Goal: Task Accomplishment & Management: Use online tool/utility

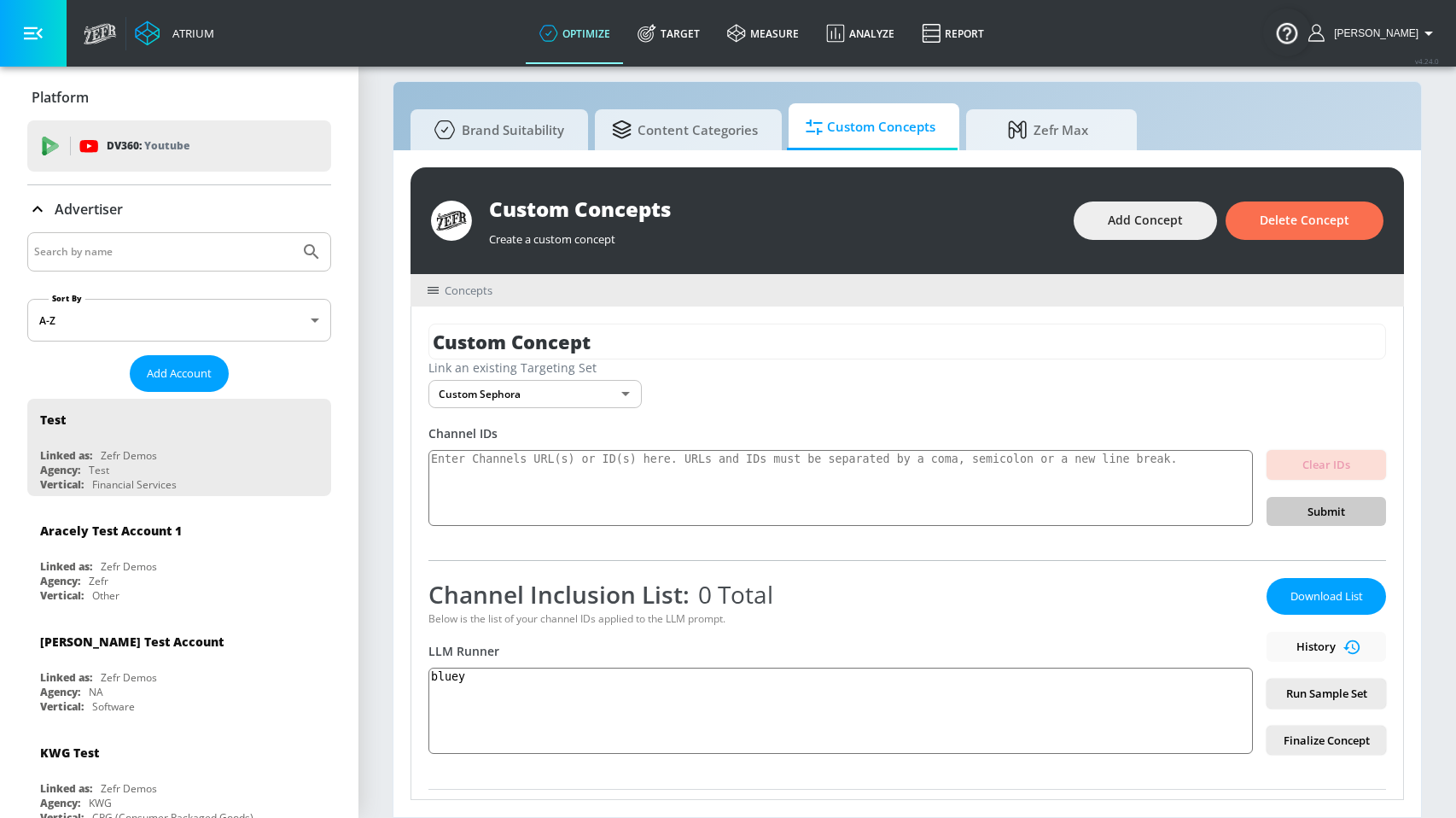
scroll to position [279, 0]
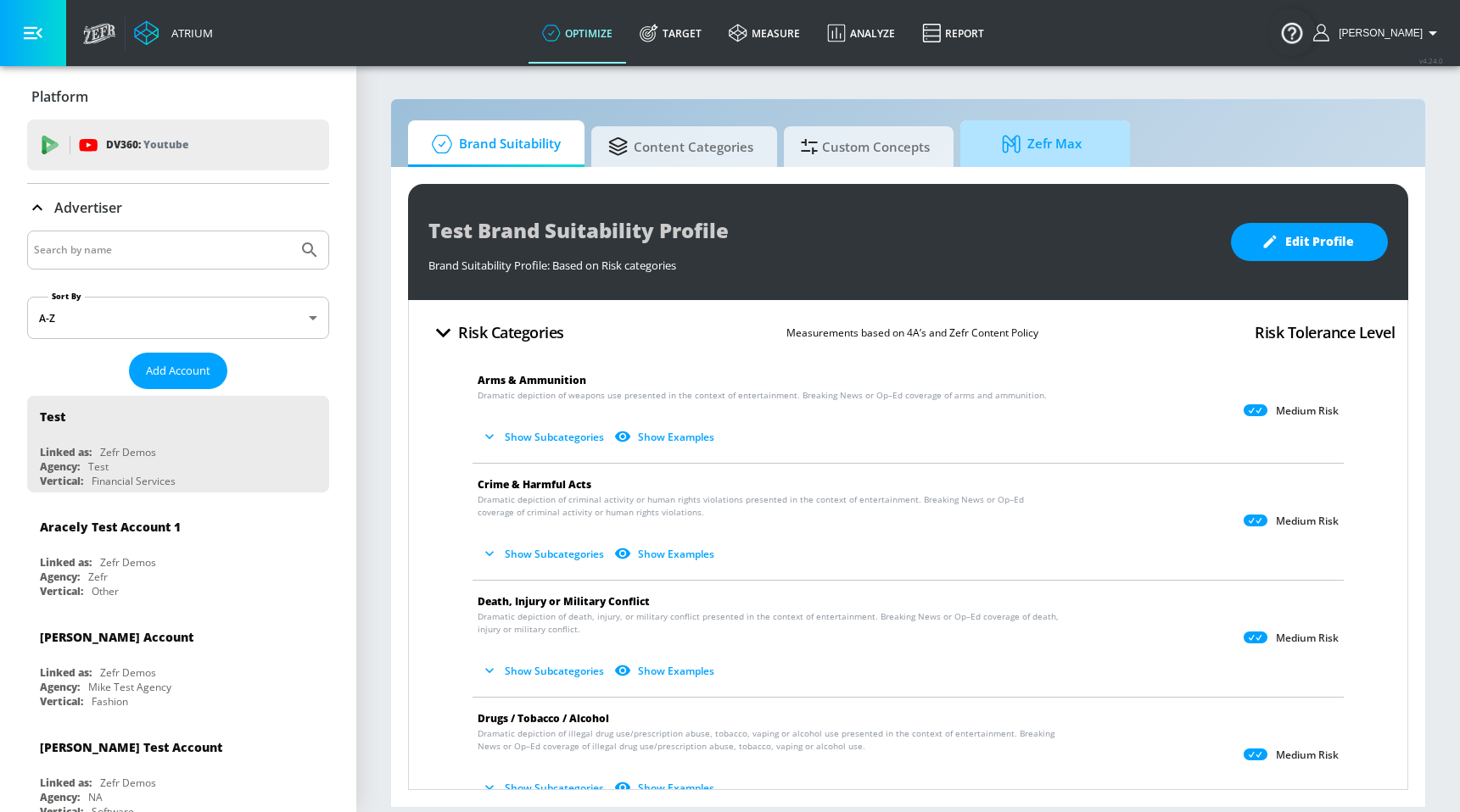
click at [1032, 150] on span "Zefr Max" at bounding box center [1042, 144] width 129 height 41
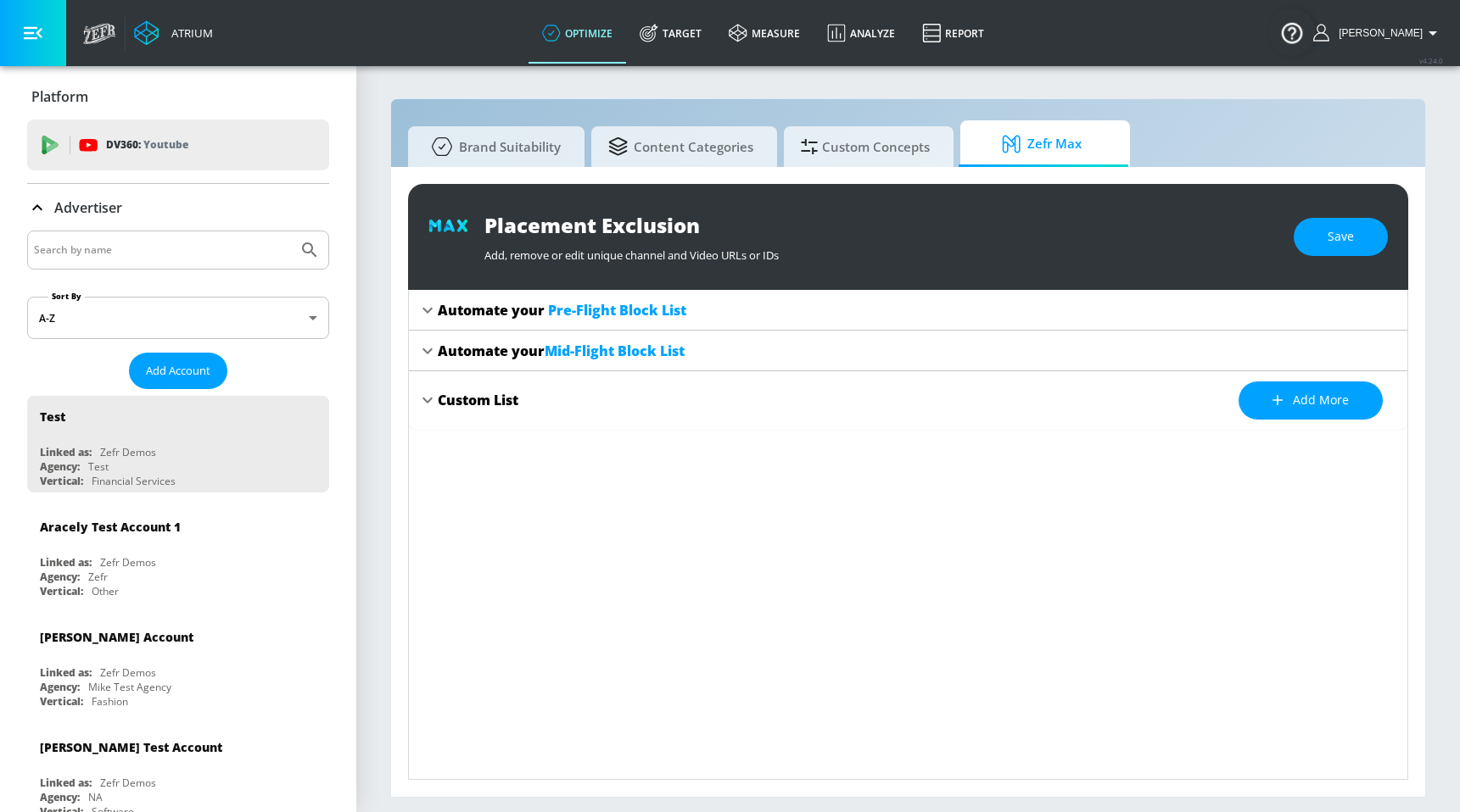
click at [486, 302] on div "Automate your Pre-Flight Block List" at bounding box center [562, 310] width 249 height 18
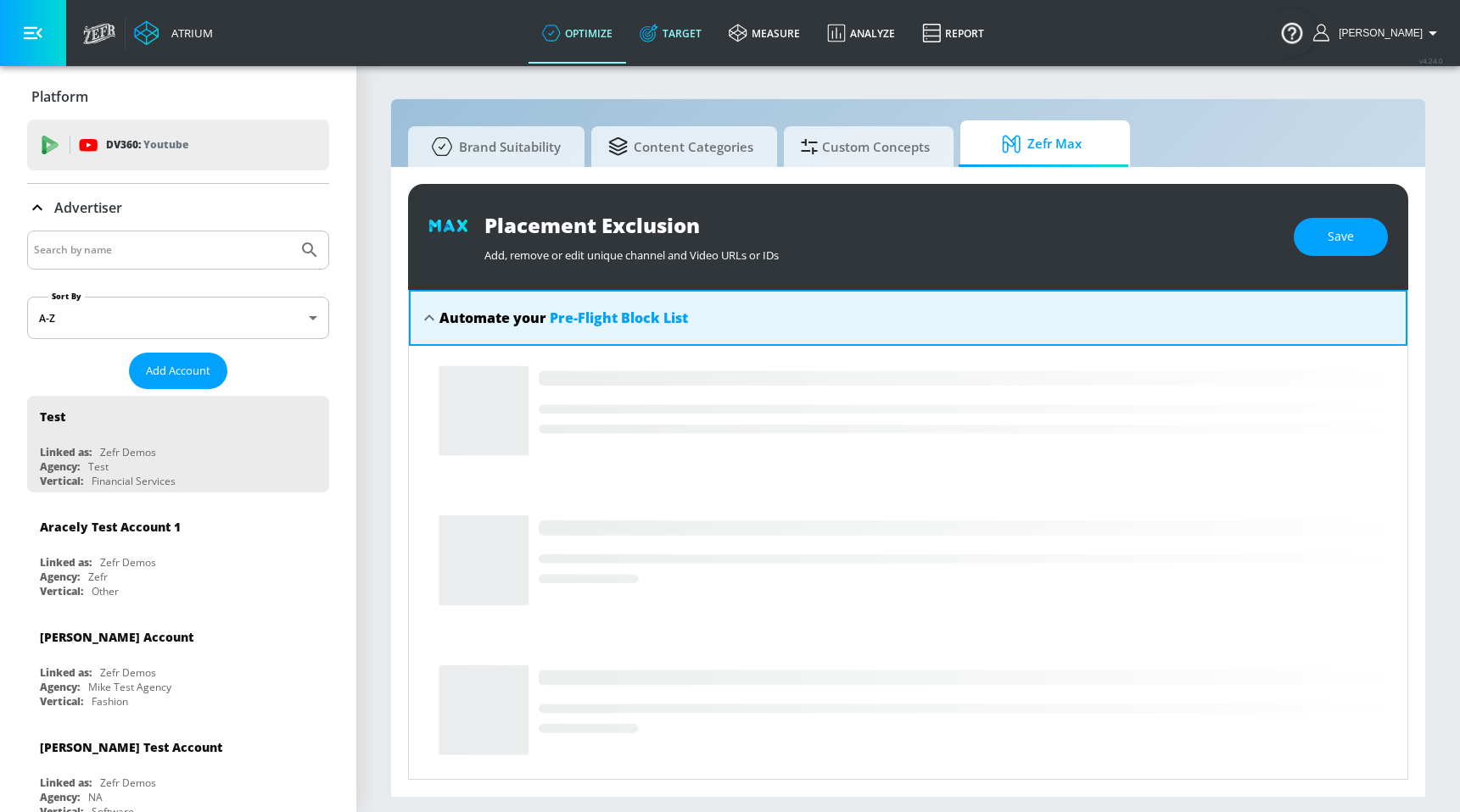
click at [715, 44] on link "Target" at bounding box center [670, 33] width 89 height 61
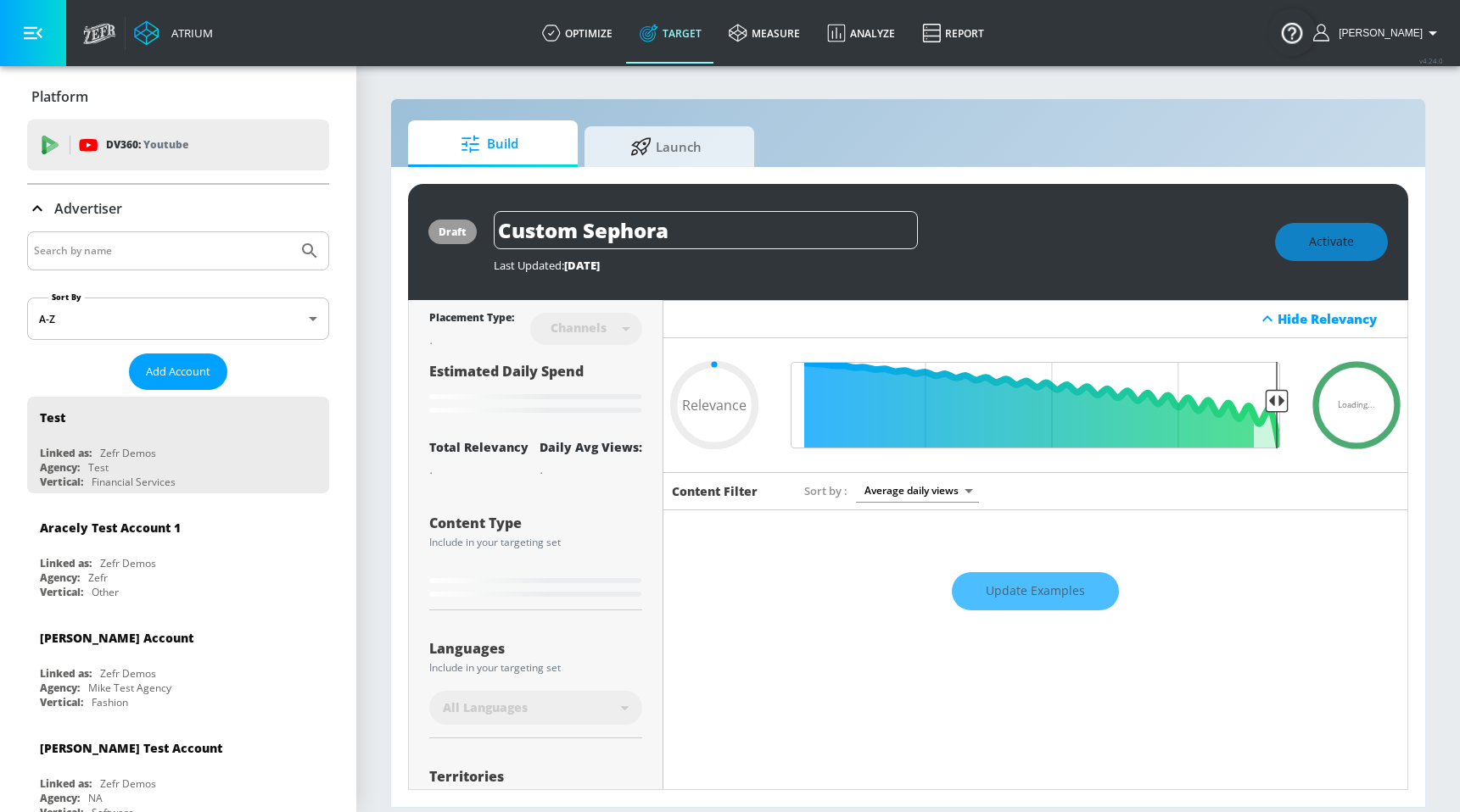
type input "0.05"
click at [703, 141] on span "Launch" at bounding box center [666, 144] width 129 height 41
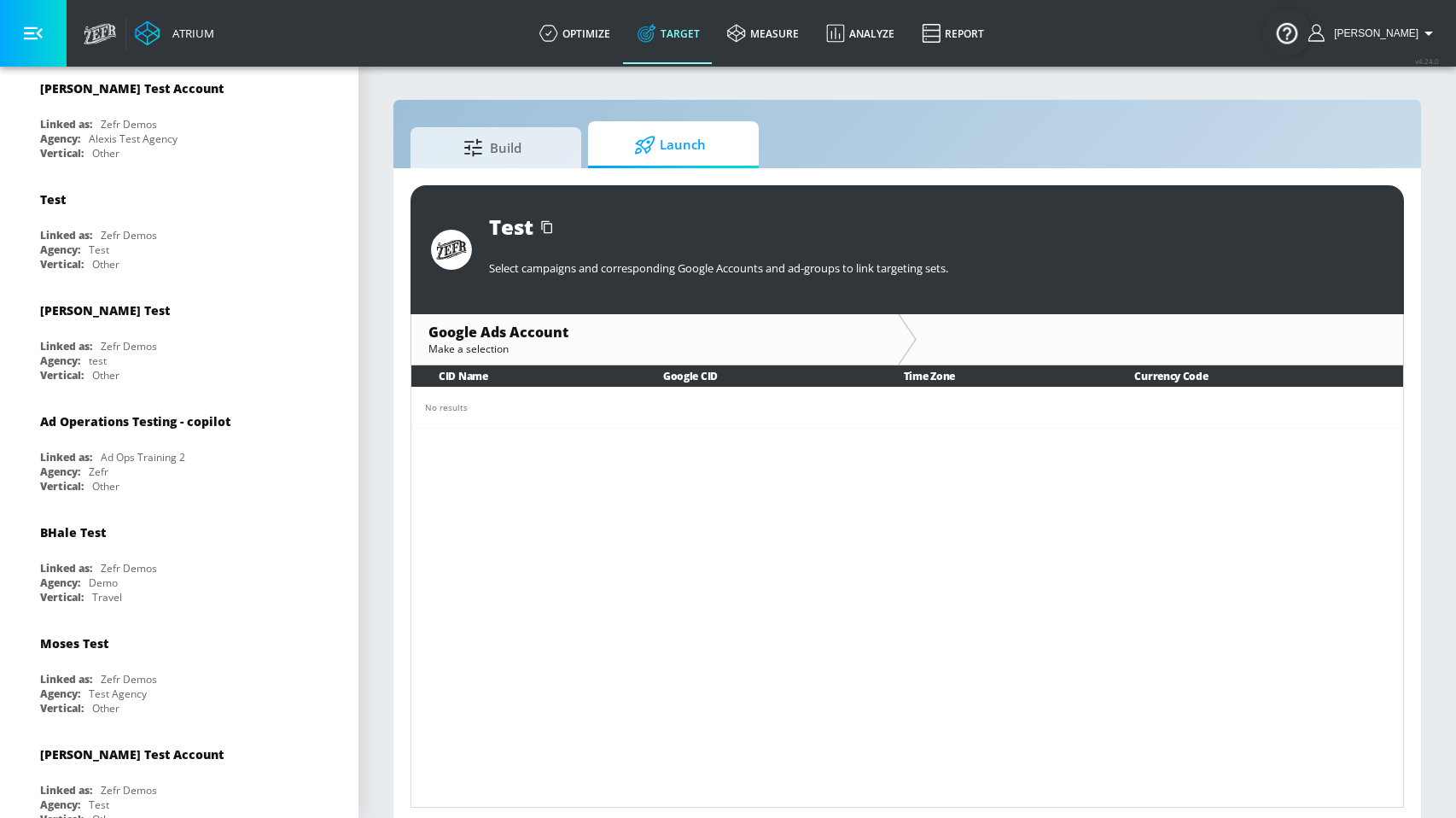
scroll to position [3678, 0]
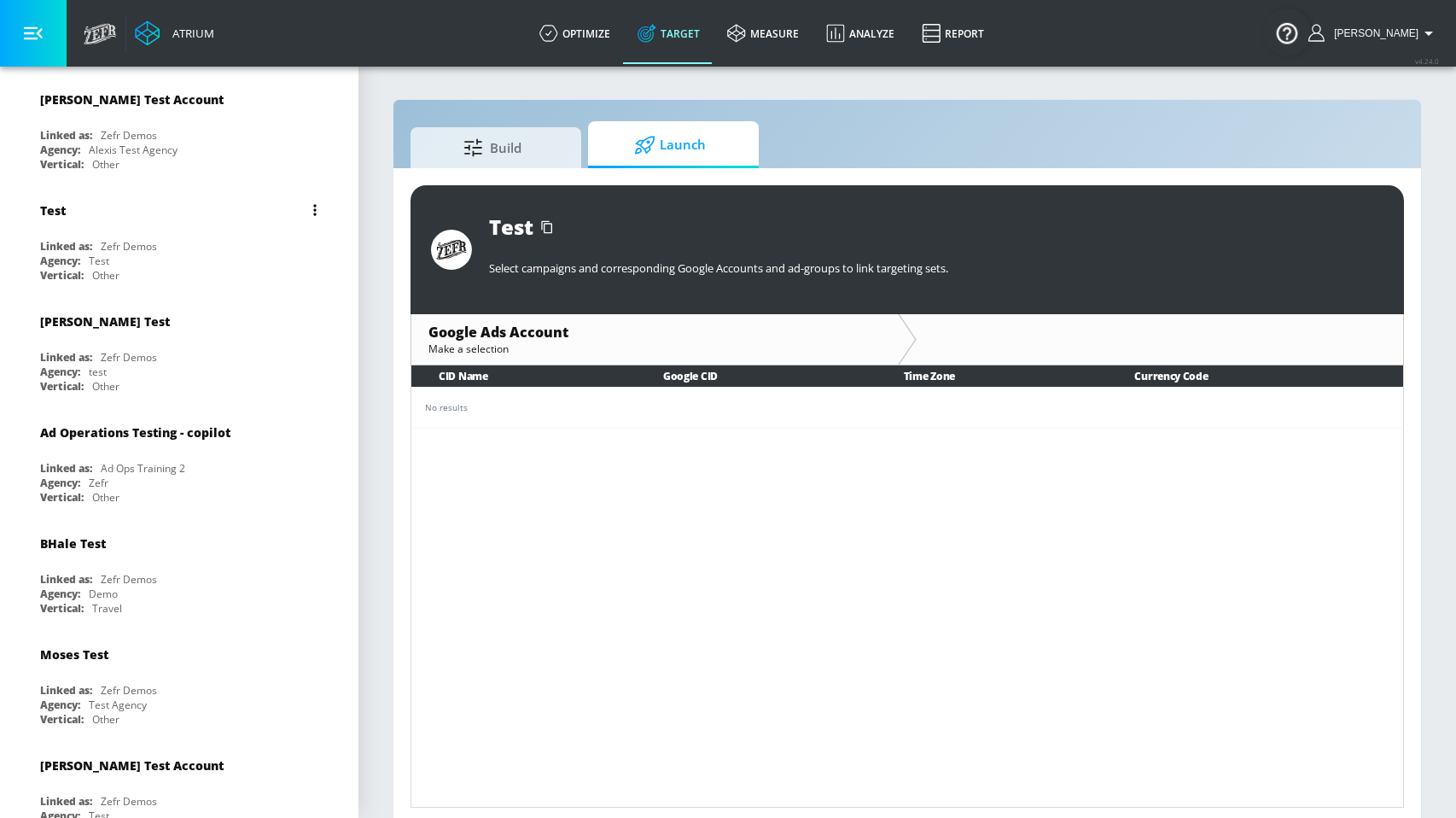
click at [220, 254] on div "Agency: Test" at bounding box center [184, 261] width 287 height 15
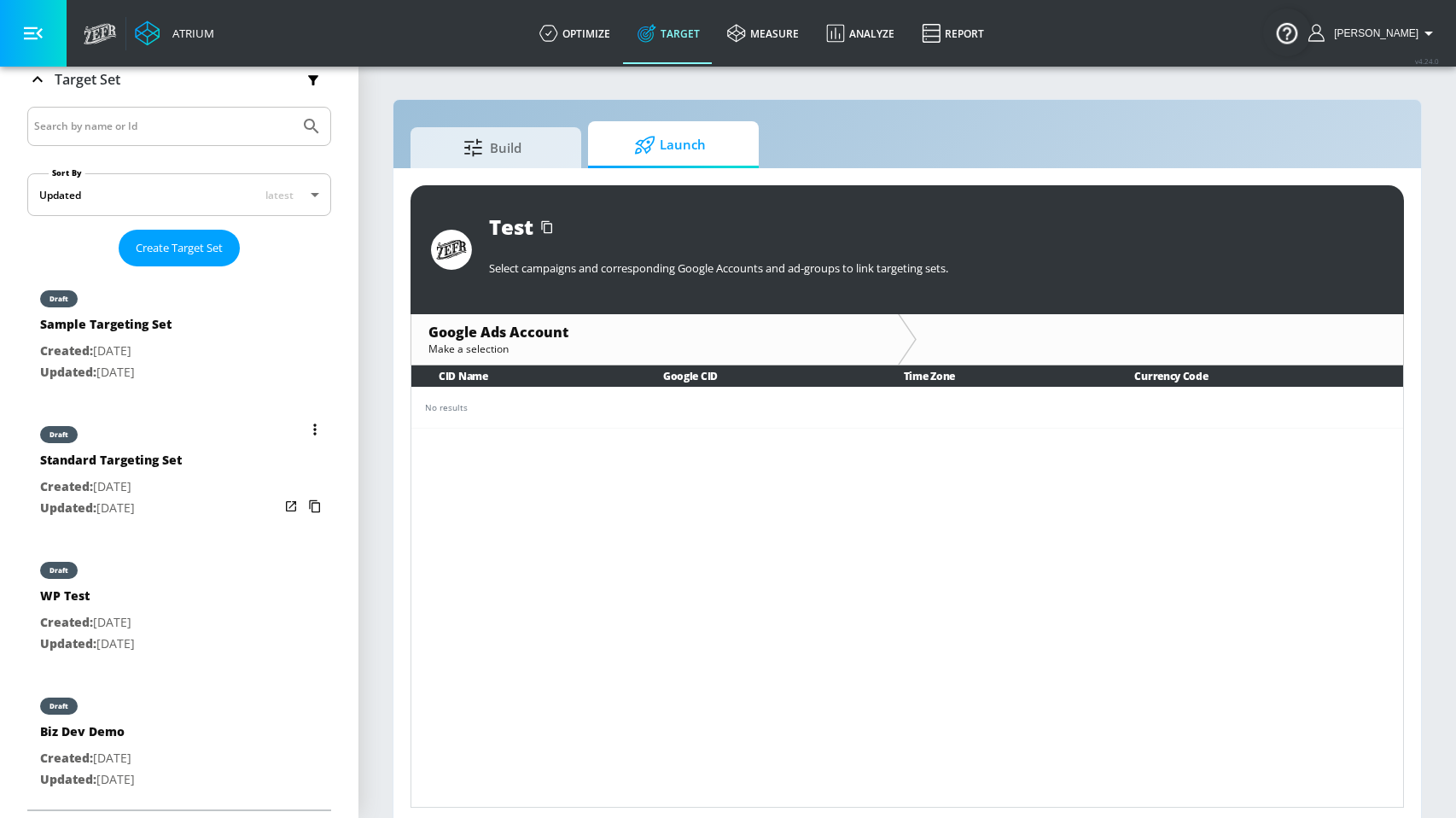
scroll to position [8, 0]
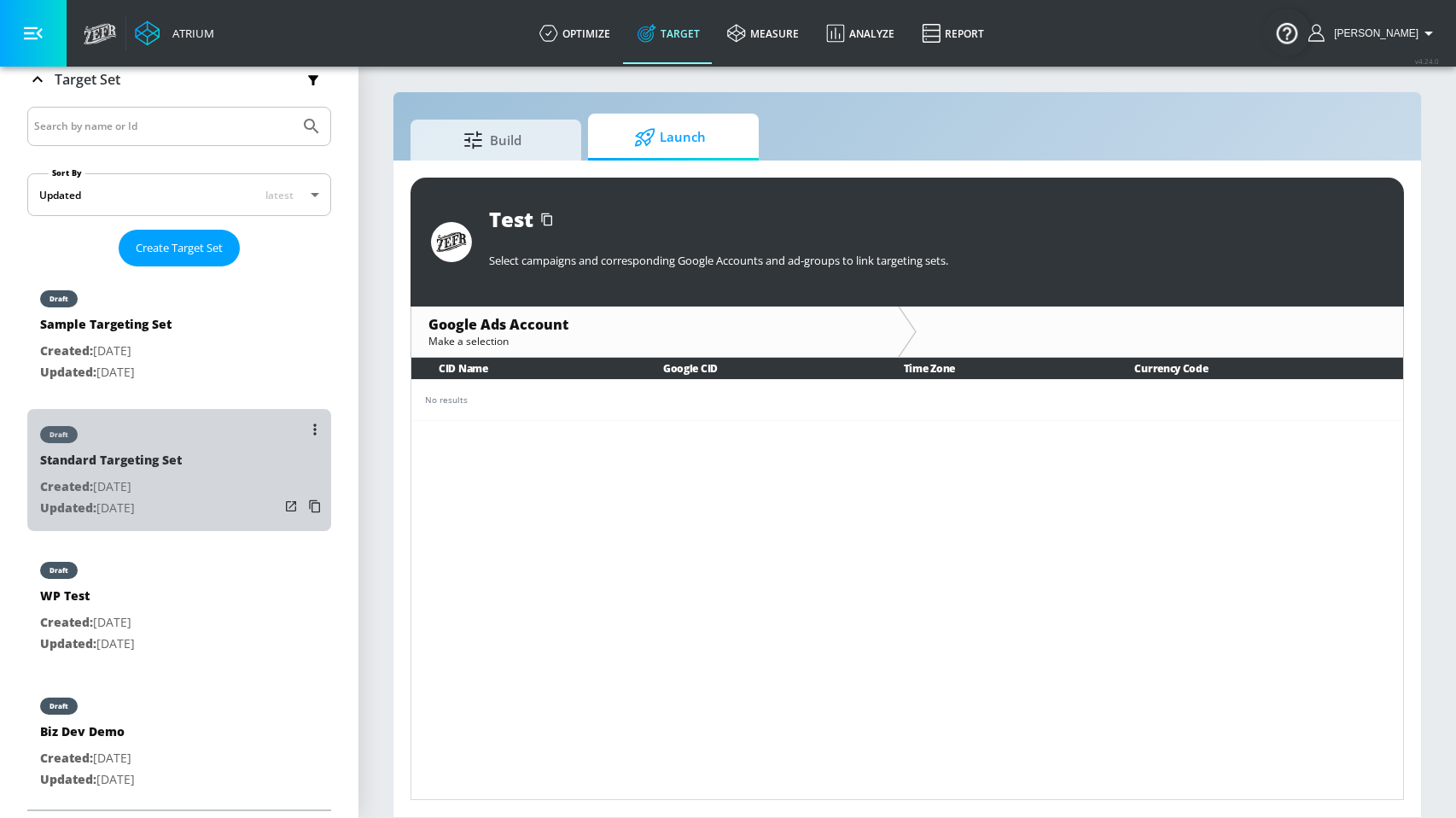
click at [202, 440] on div "draft Standard Targeting Set Created: [DATE] Updated: [DATE]" at bounding box center [179, 470] width 304 height 122
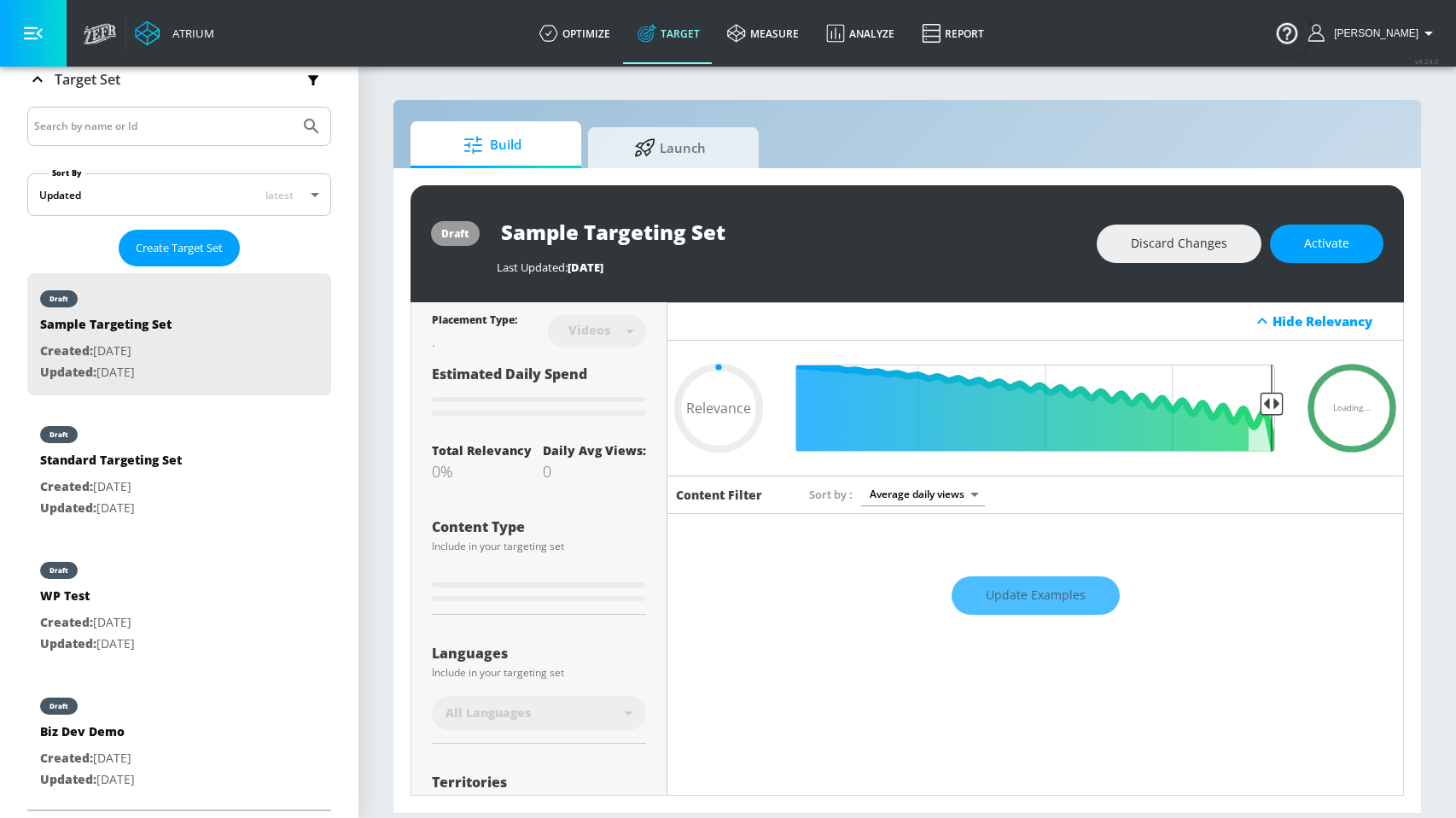
type input "0.05"
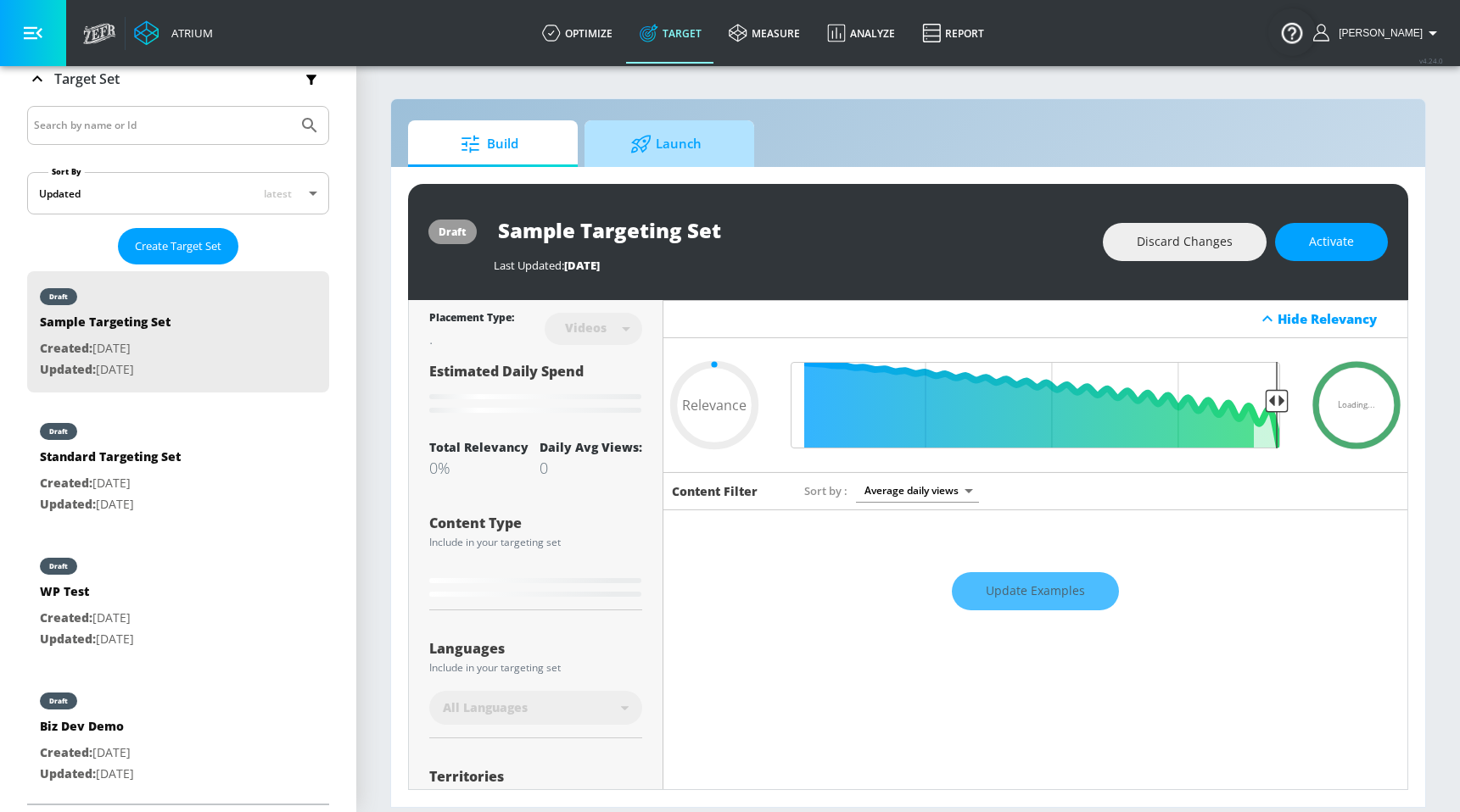
click at [641, 143] on icon at bounding box center [641, 144] width 21 height 18
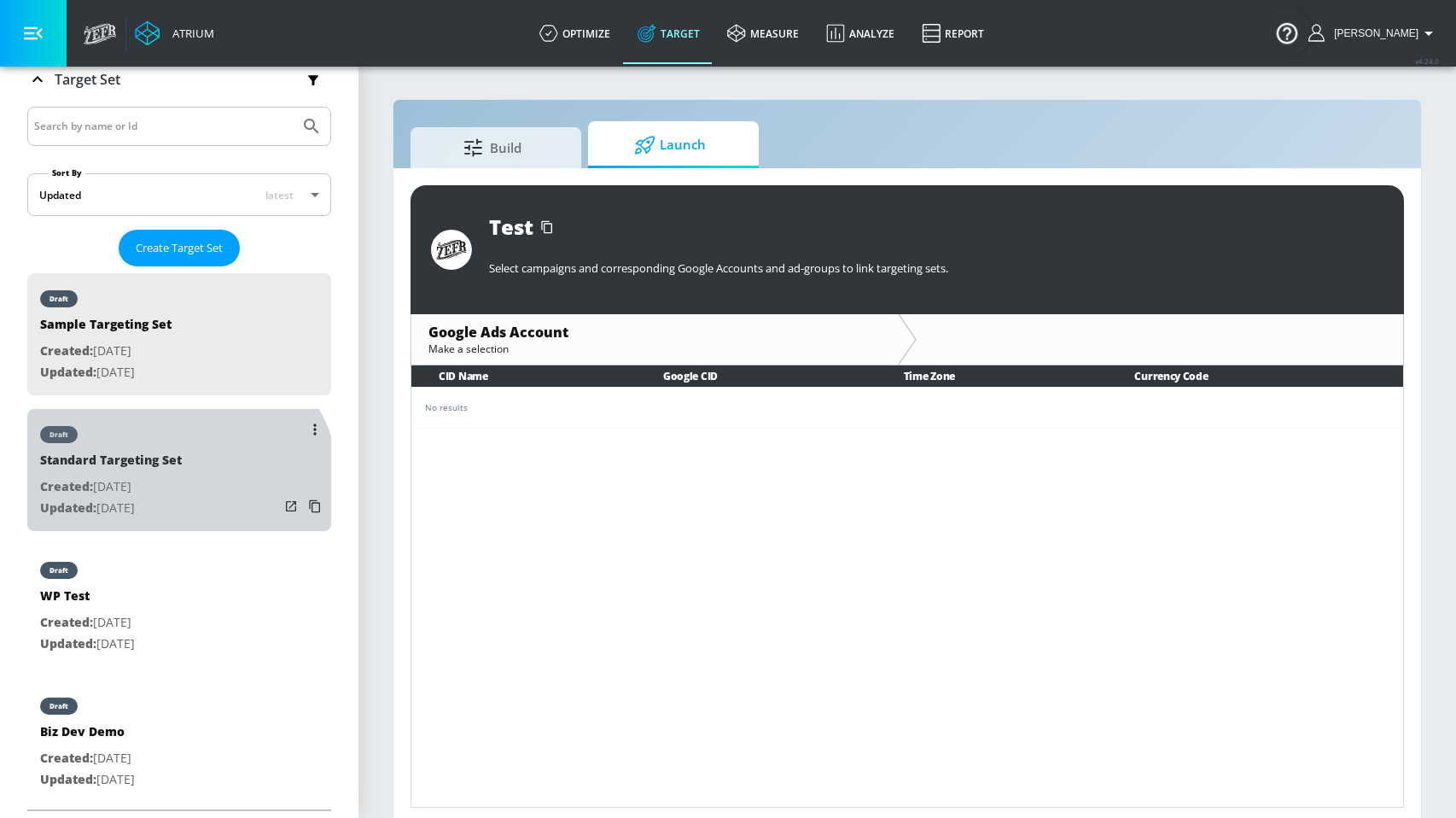
click at [166, 493] on p "Created: [DATE]" at bounding box center [111, 487] width 141 height 21
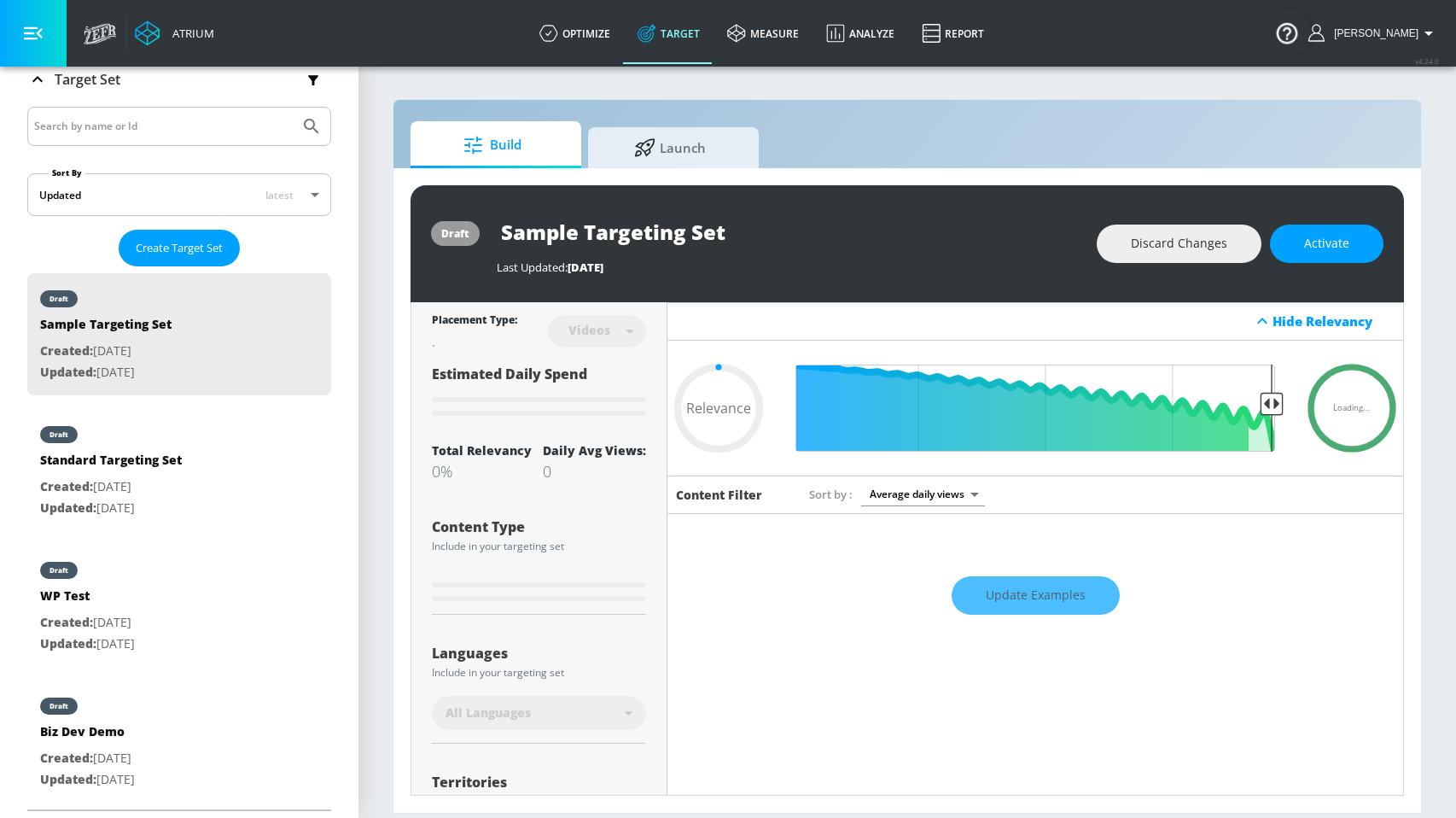
type input "0.05"
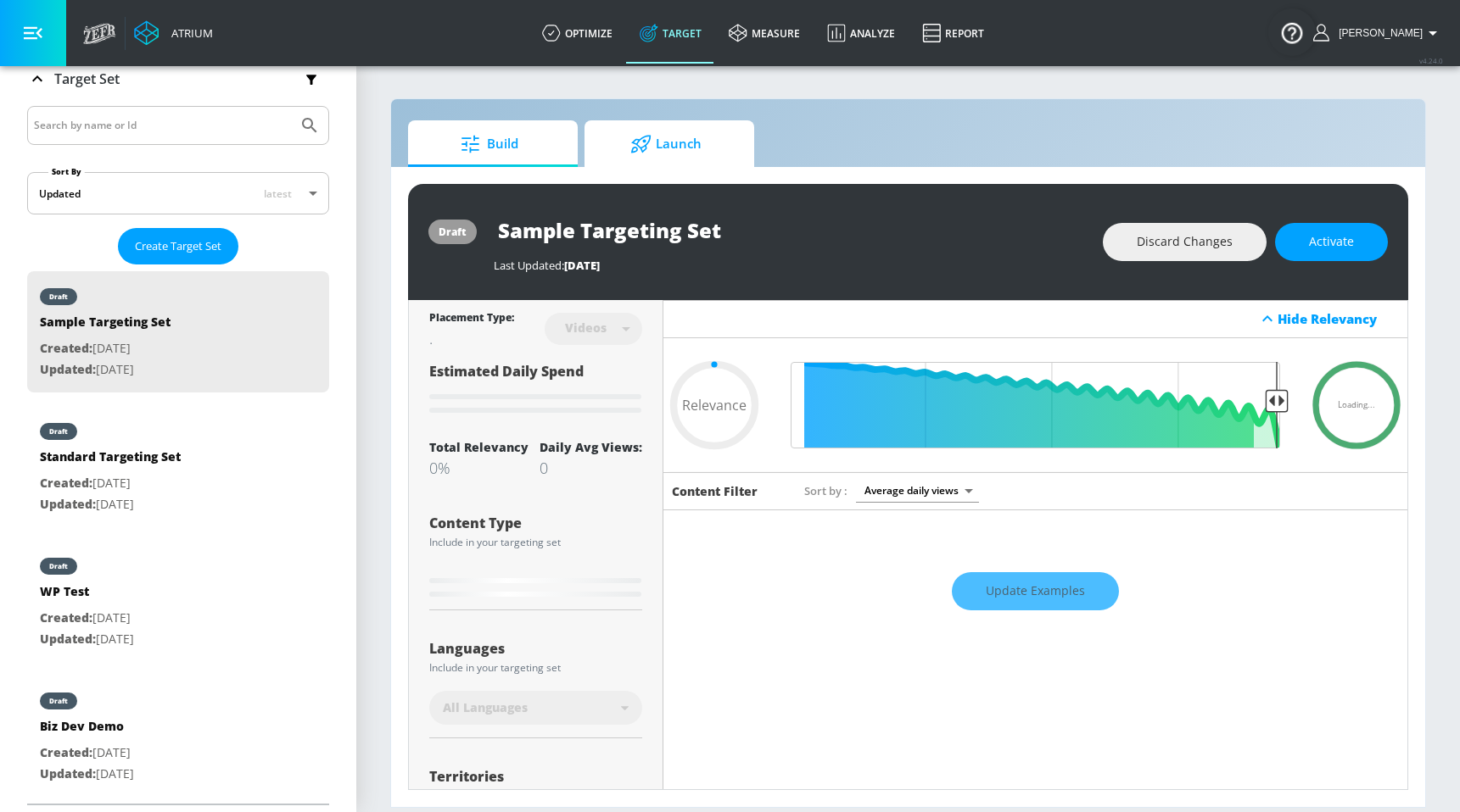
click at [700, 148] on span "Launch" at bounding box center [666, 144] width 129 height 41
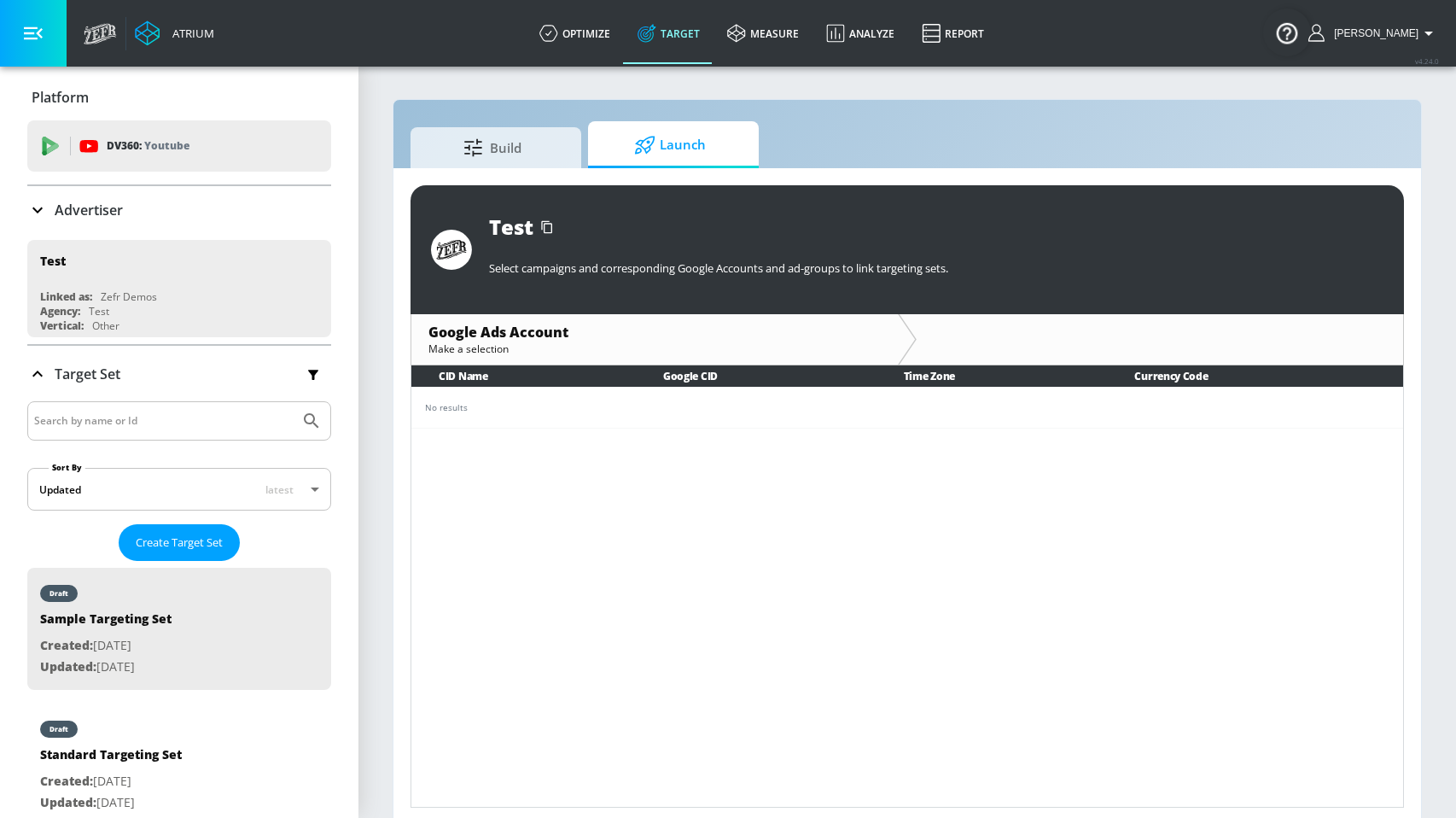
click at [38, 373] on icon at bounding box center [38, 373] width 11 height 6
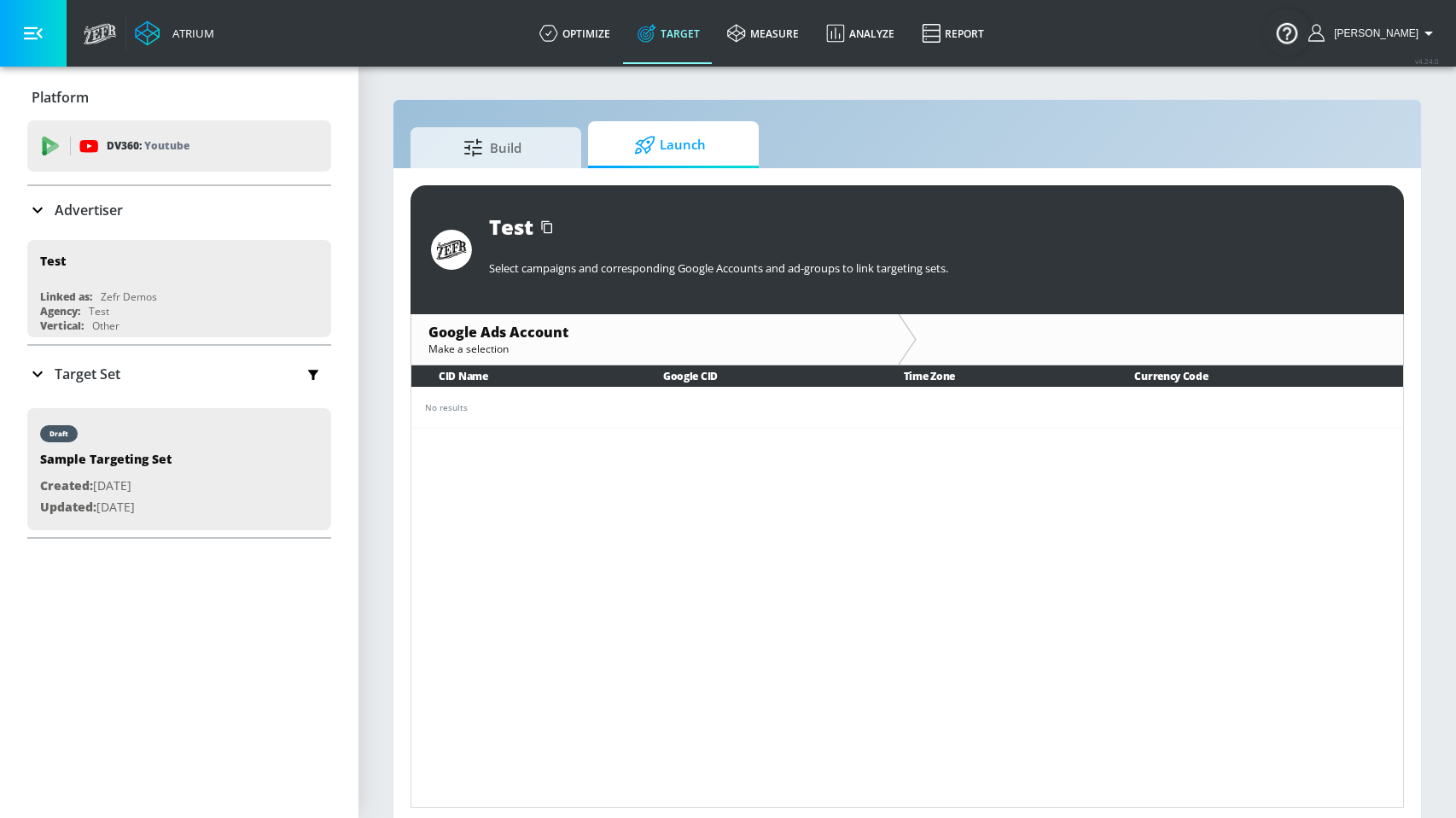
click at [43, 208] on icon at bounding box center [37, 209] width 20 height 20
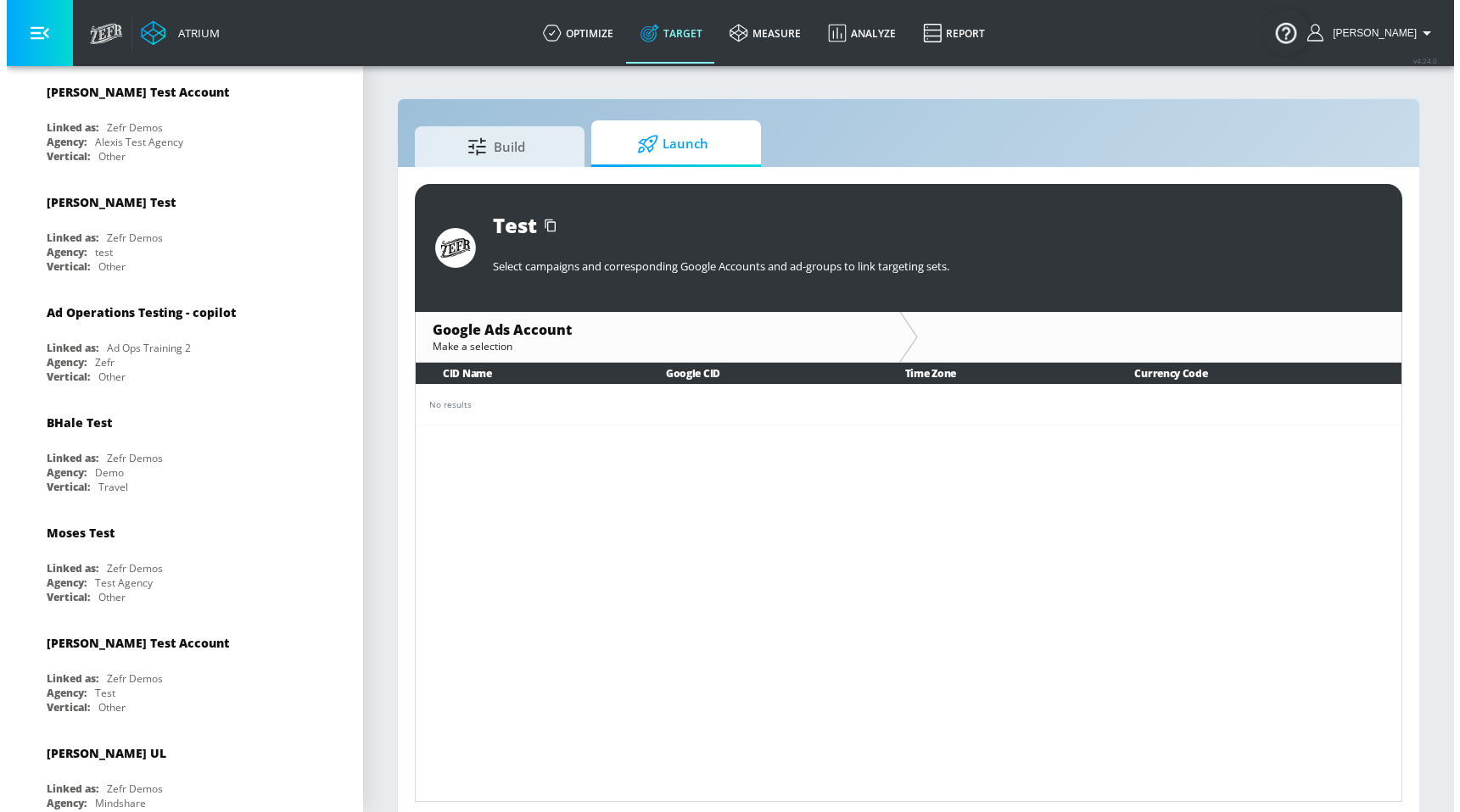
scroll to position [4225, 0]
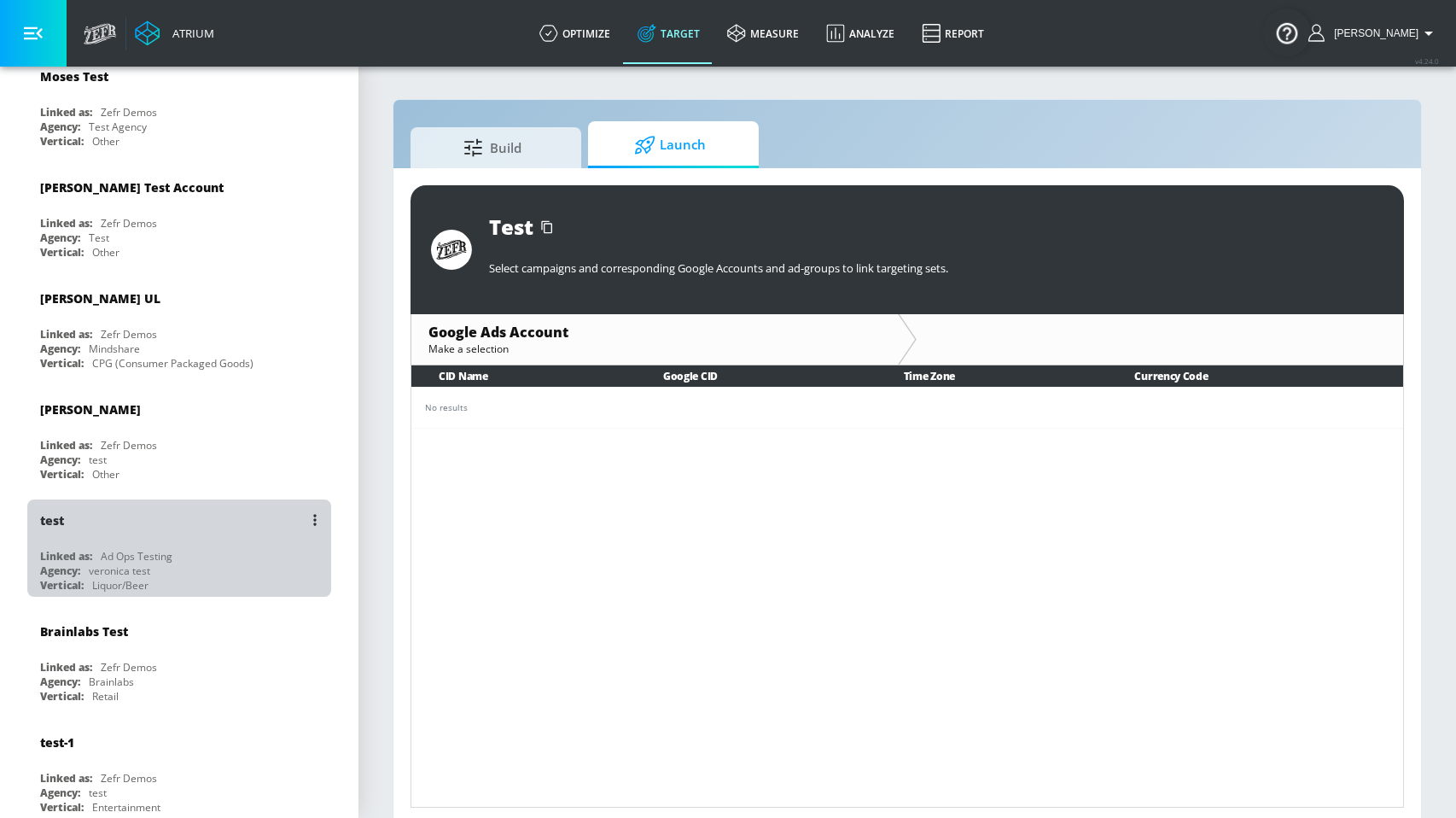
click at [203, 578] on div "Vertical: Liquor/Beer" at bounding box center [184, 585] width 287 height 15
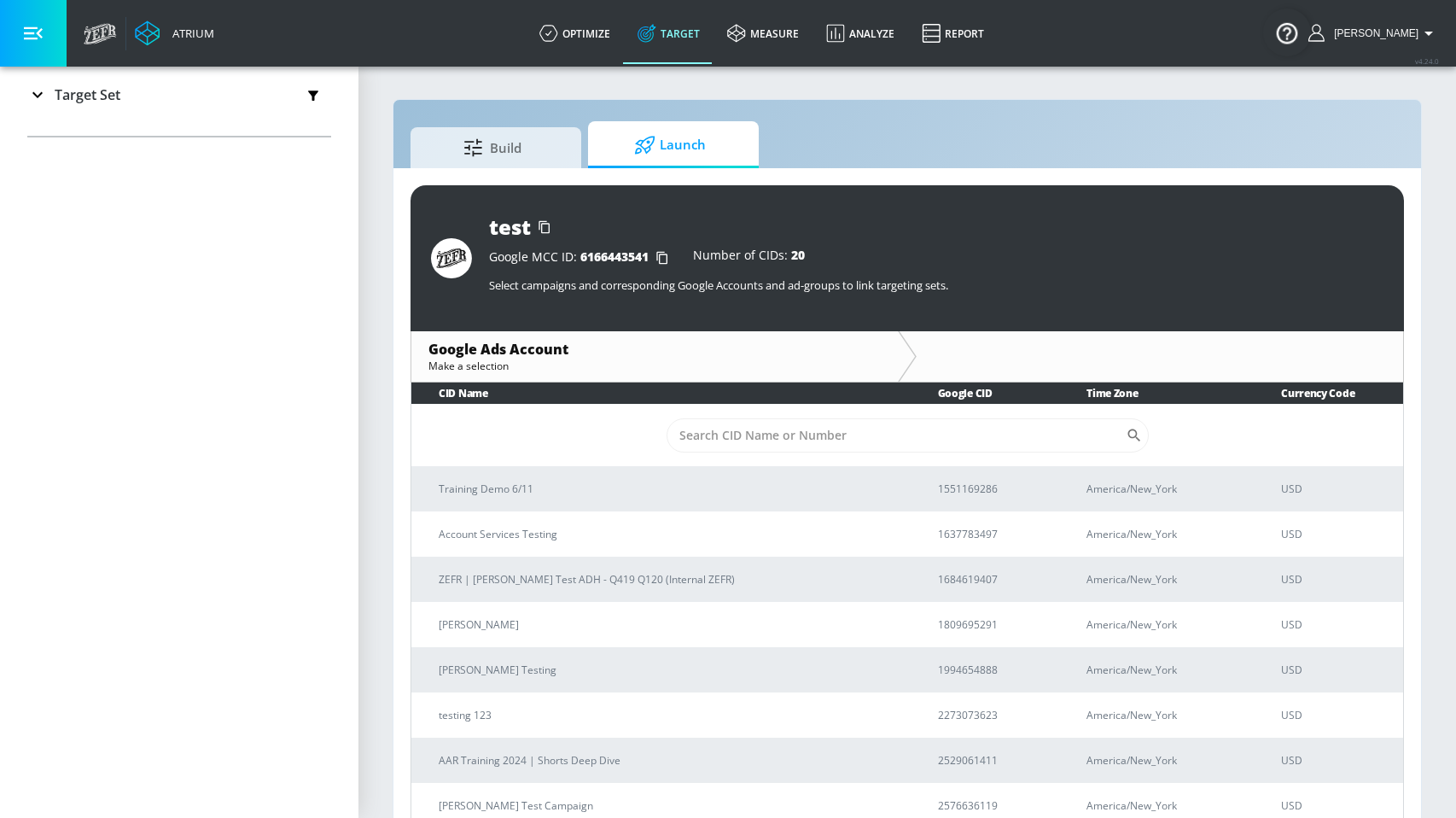
click at [376, 227] on section "Build Launch test Google MCC ID: 6166443541 Number of CIDs: 20 Select campaigns…" at bounding box center [907, 454] width 1098 height 778
click at [98, 96] on p "Target Set" at bounding box center [87, 94] width 66 height 18
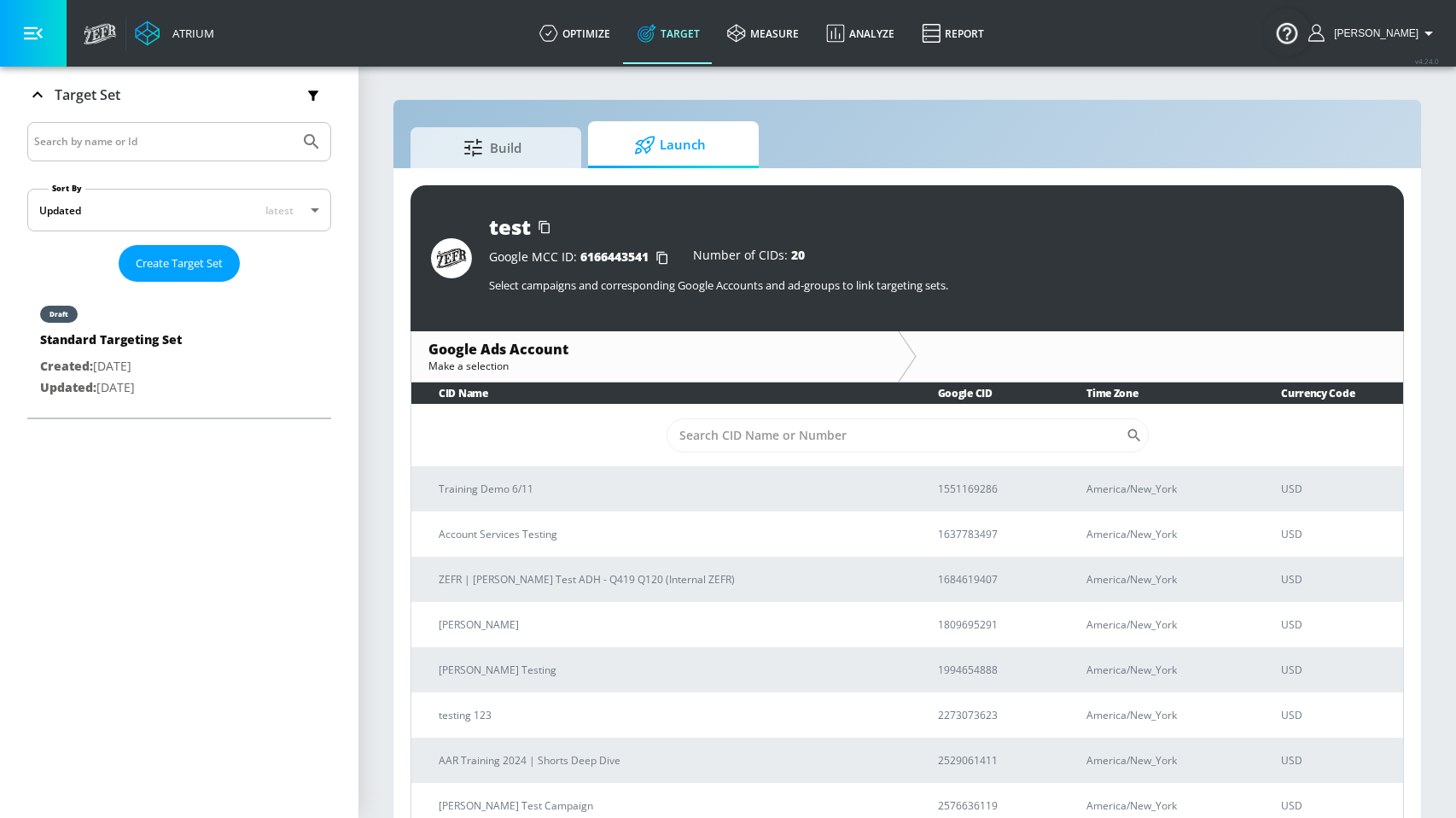
scroll to position [279, 0]
click at [304, 96] on icon "button" at bounding box center [313, 94] width 18 height 18
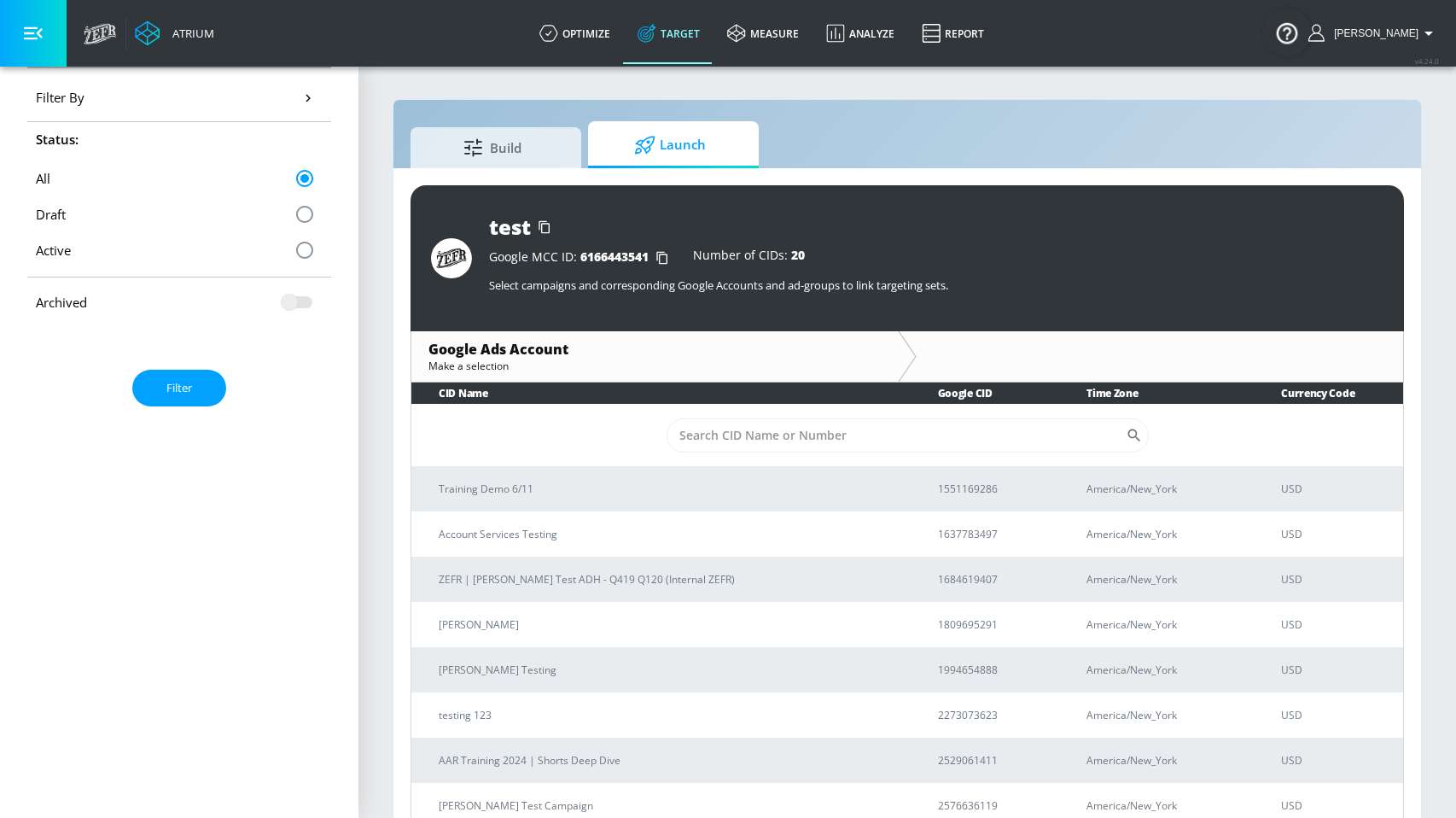
scroll to position [0, 0]
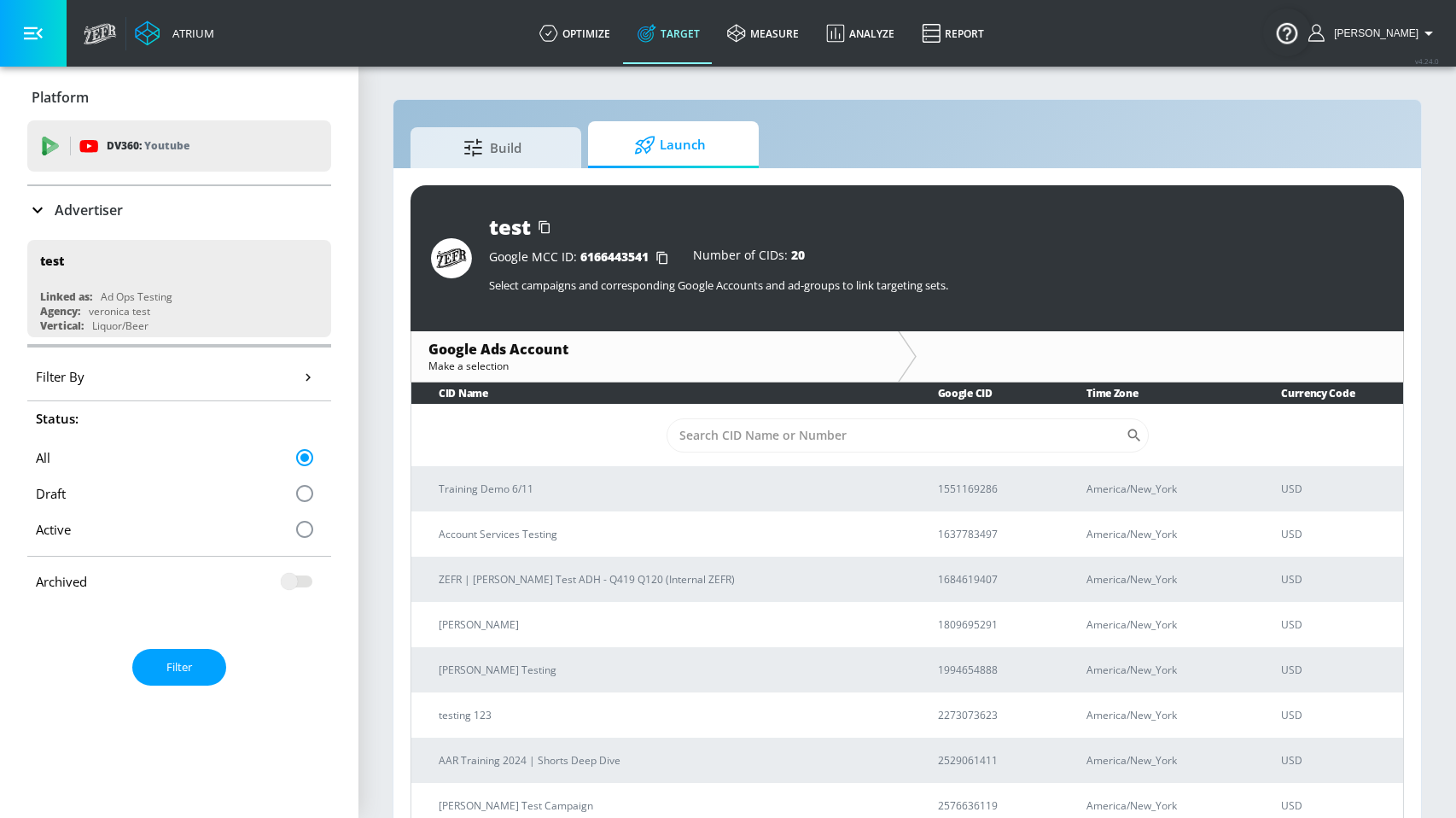
click at [299, 373] on icon "button" at bounding box center [307, 377] width 18 height 18
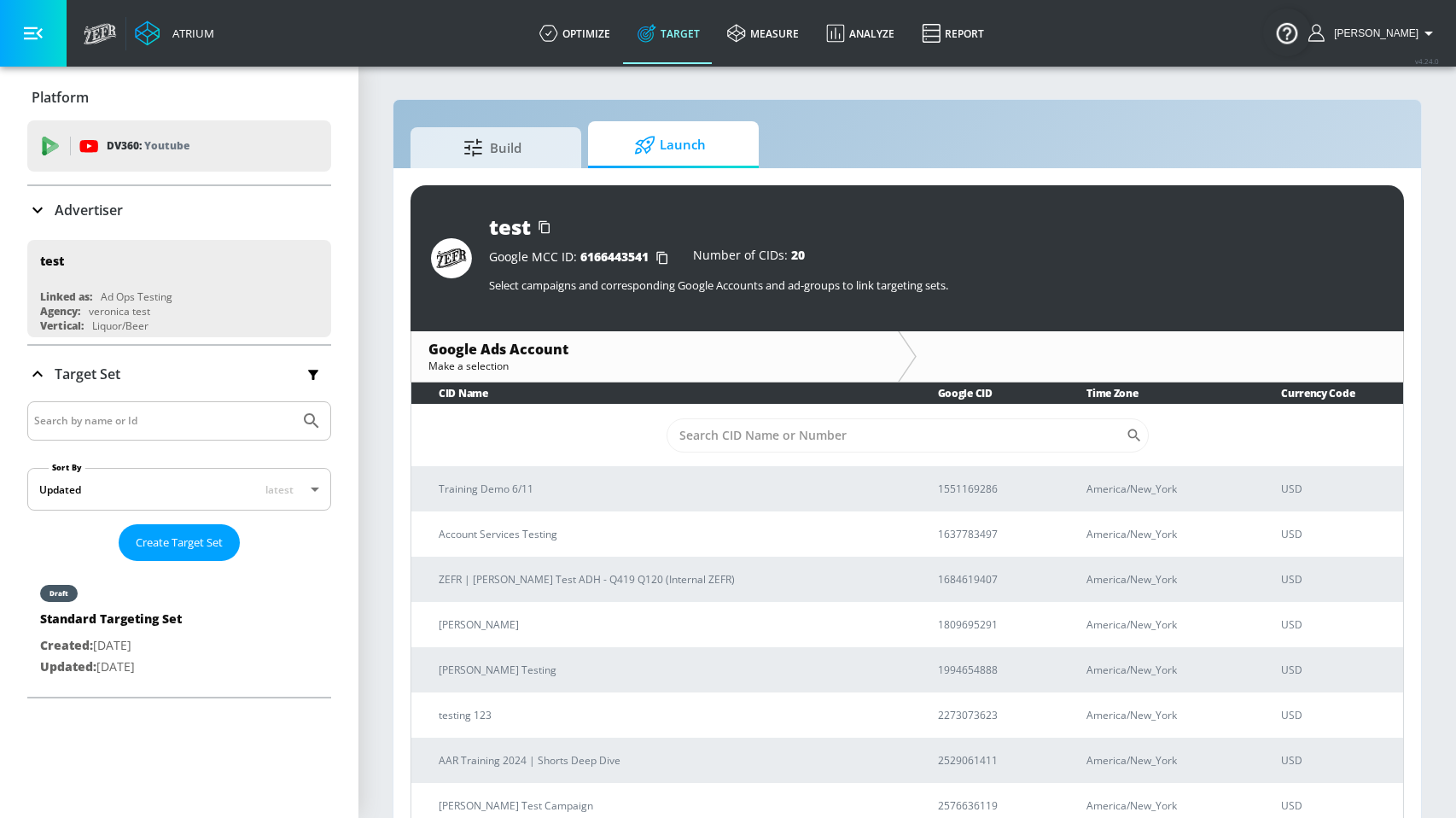
click at [383, 83] on section "Build Launch test Google MCC ID: 6166443541 Number of CIDs: 20 Select campaigns…" at bounding box center [907, 454] width 1098 height 778
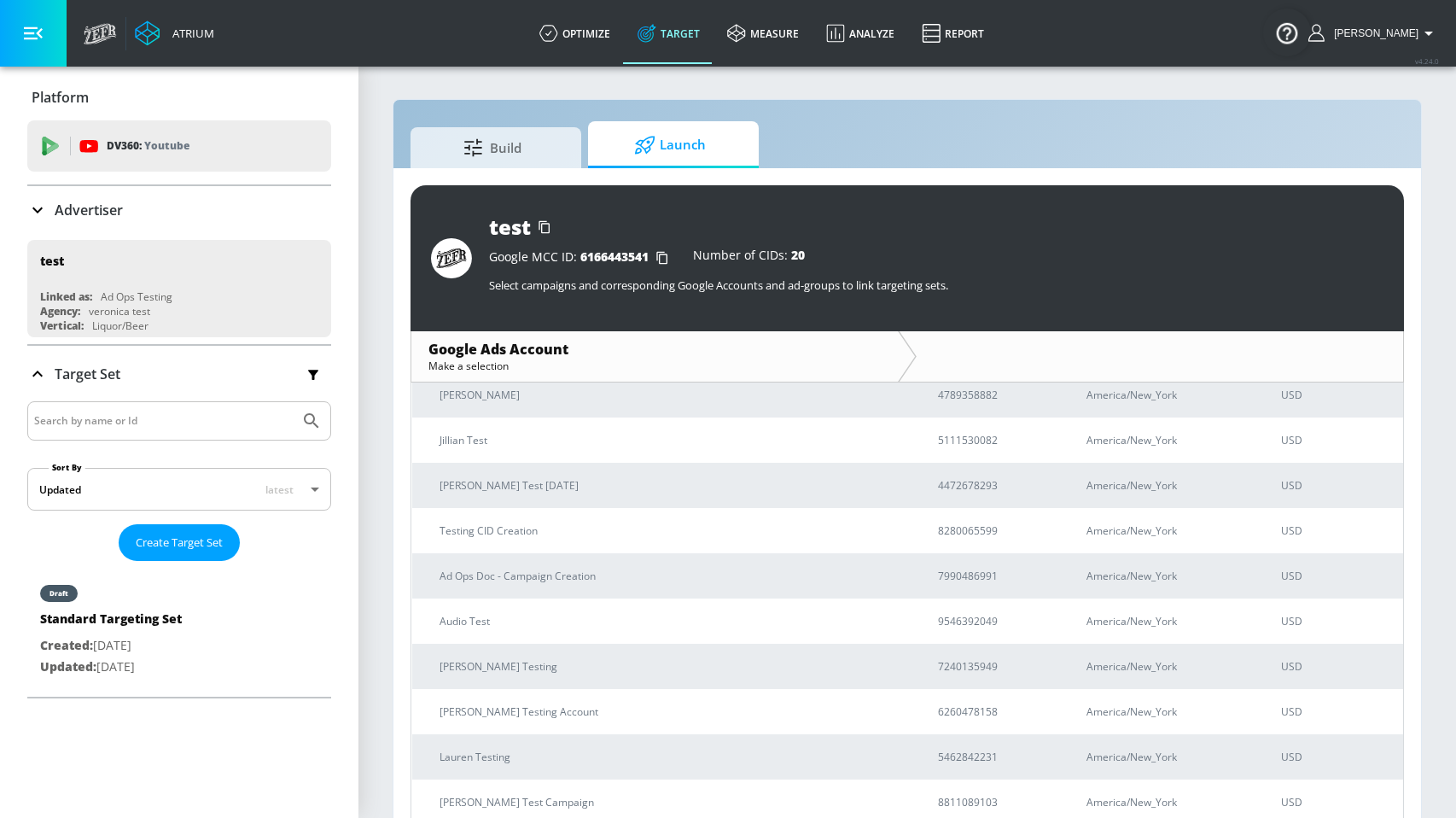
scroll to position [78, 0]
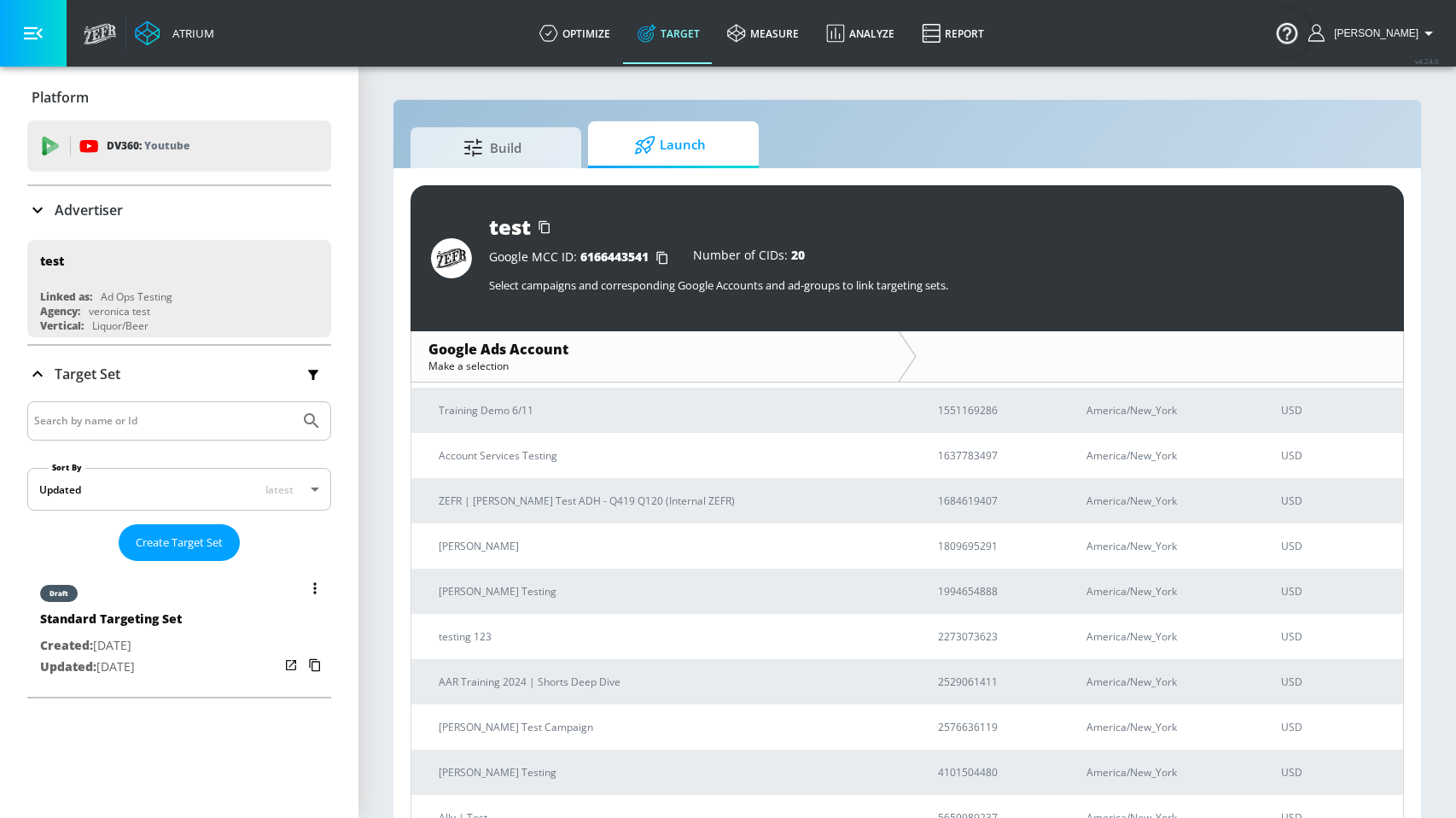
click at [182, 655] on div "draft Standard Targeting Set Created: [DATE] Updated: [DATE]" at bounding box center [179, 628] width 304 height 122
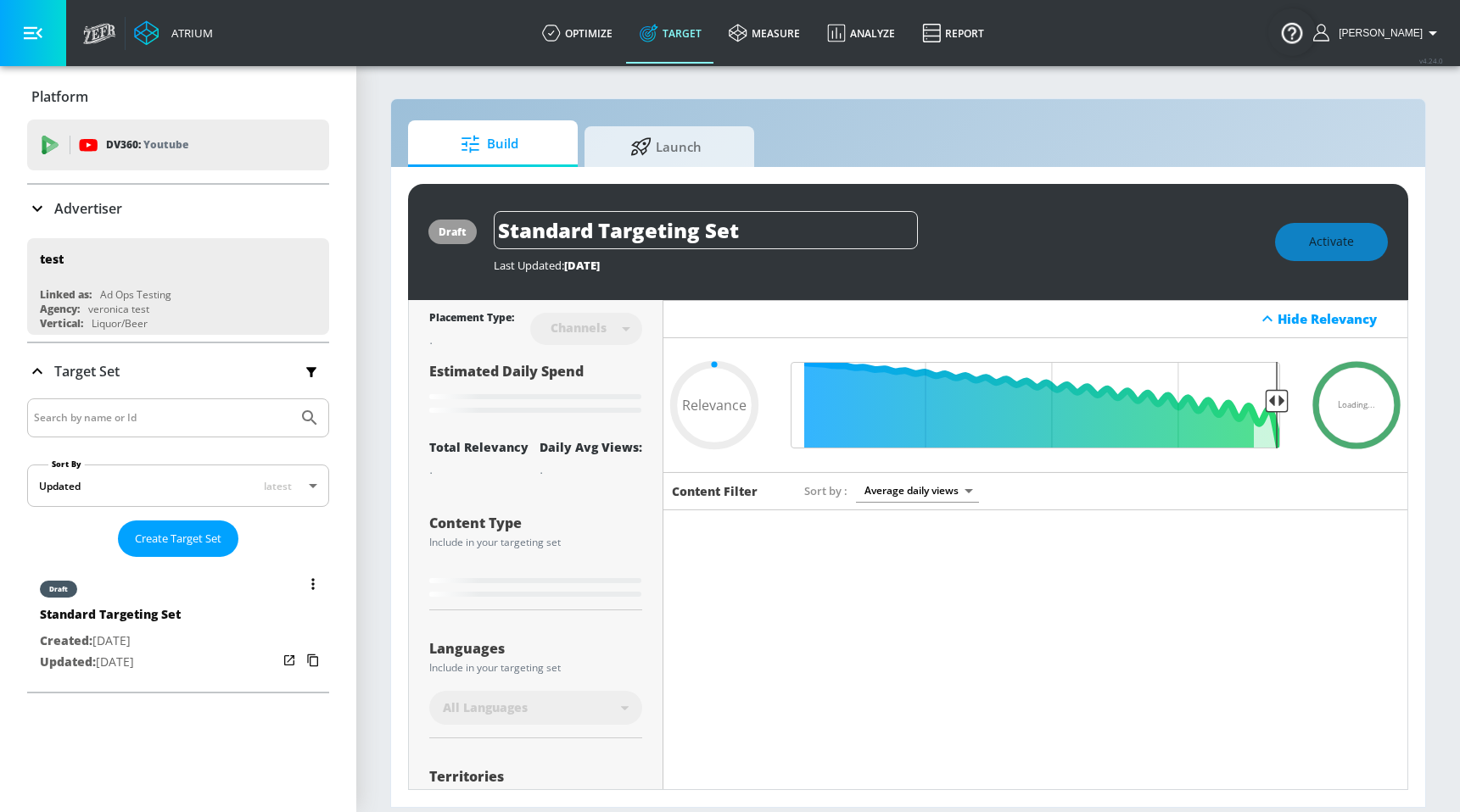
type input "0.05"
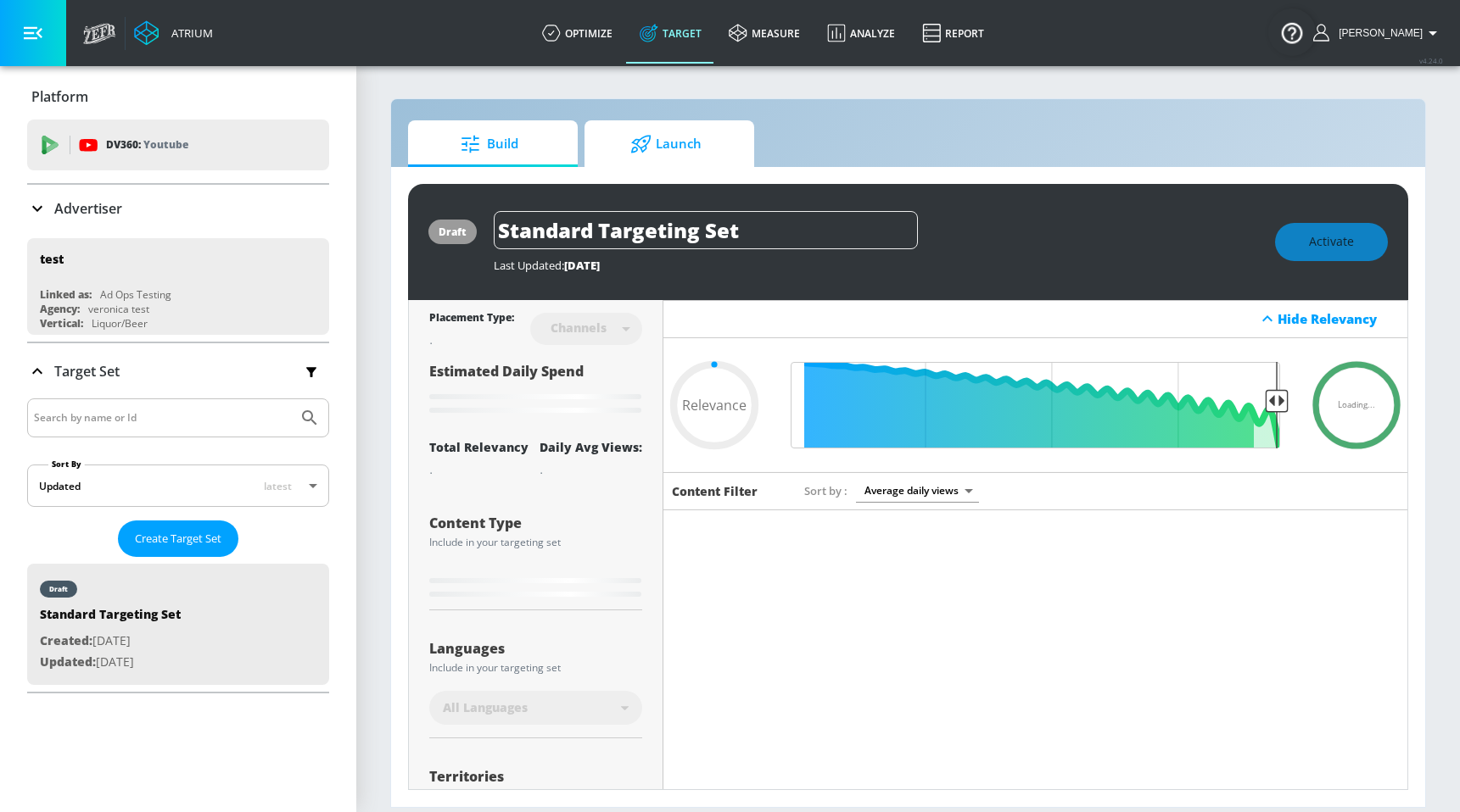
click at [656, 132] on span "Launch" at bounding box center [666, 144] width 129 height 41
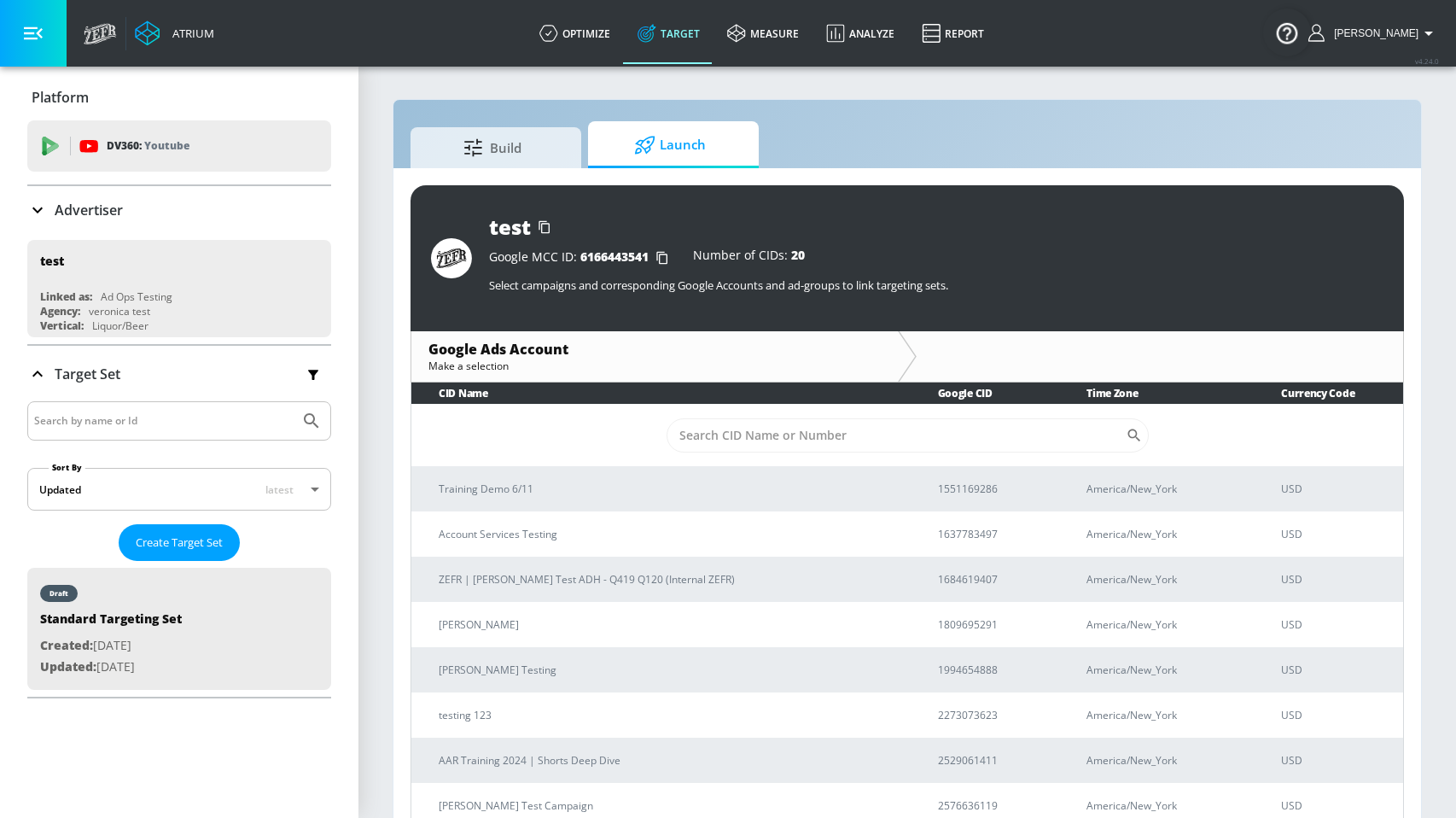
click at [1092, 242] on div "Google MCC ID: 6166443541 Number of CIDs: 20 Select campaigns and corresponding…" at bounding box center [936, 272] width 895 height 63
